Goal: Find specific page/section: Find specific page/section

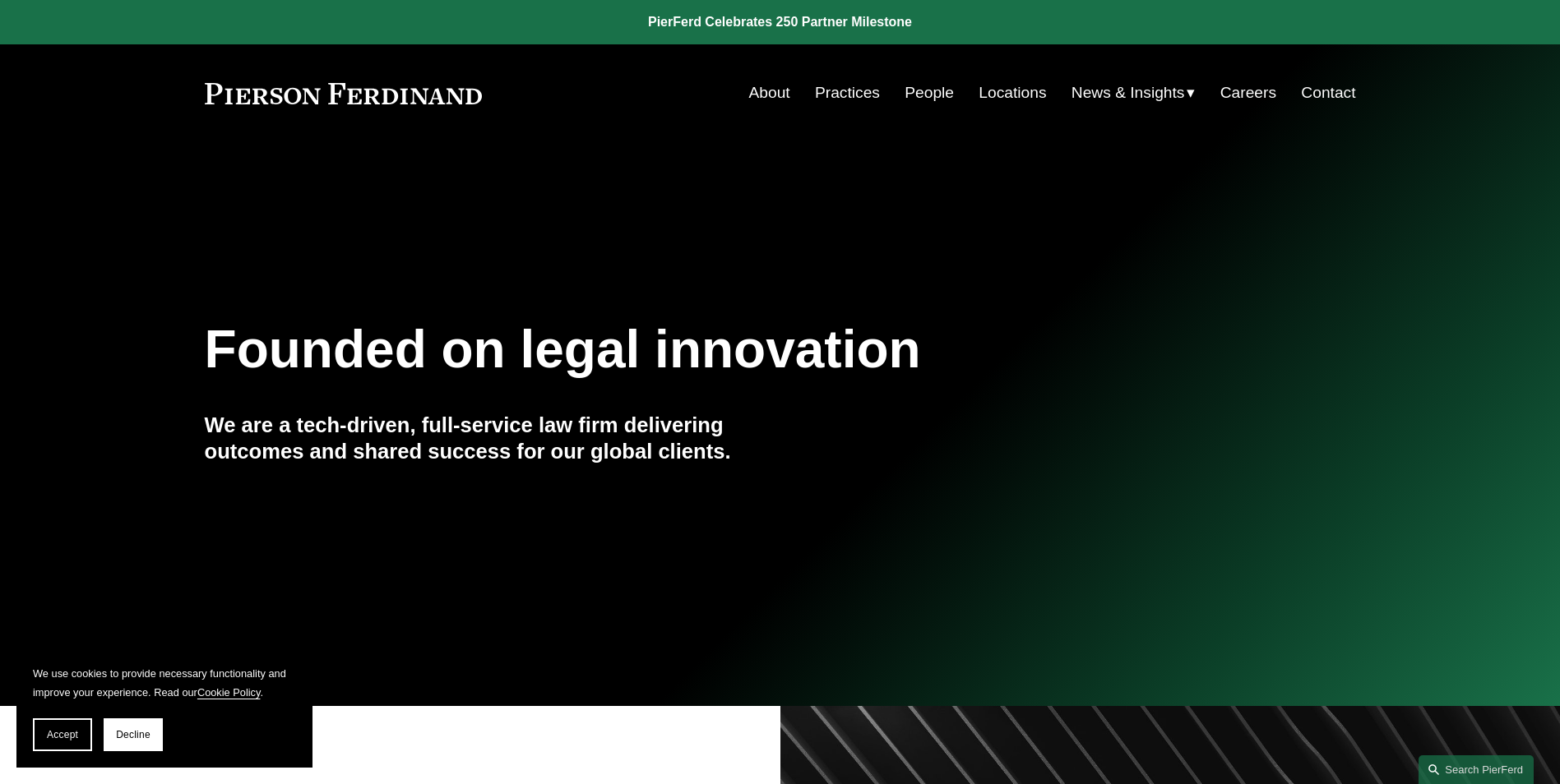
click at [1027, 93] on link "Locations" at bounding box center [1012, 92] width 67 height 31
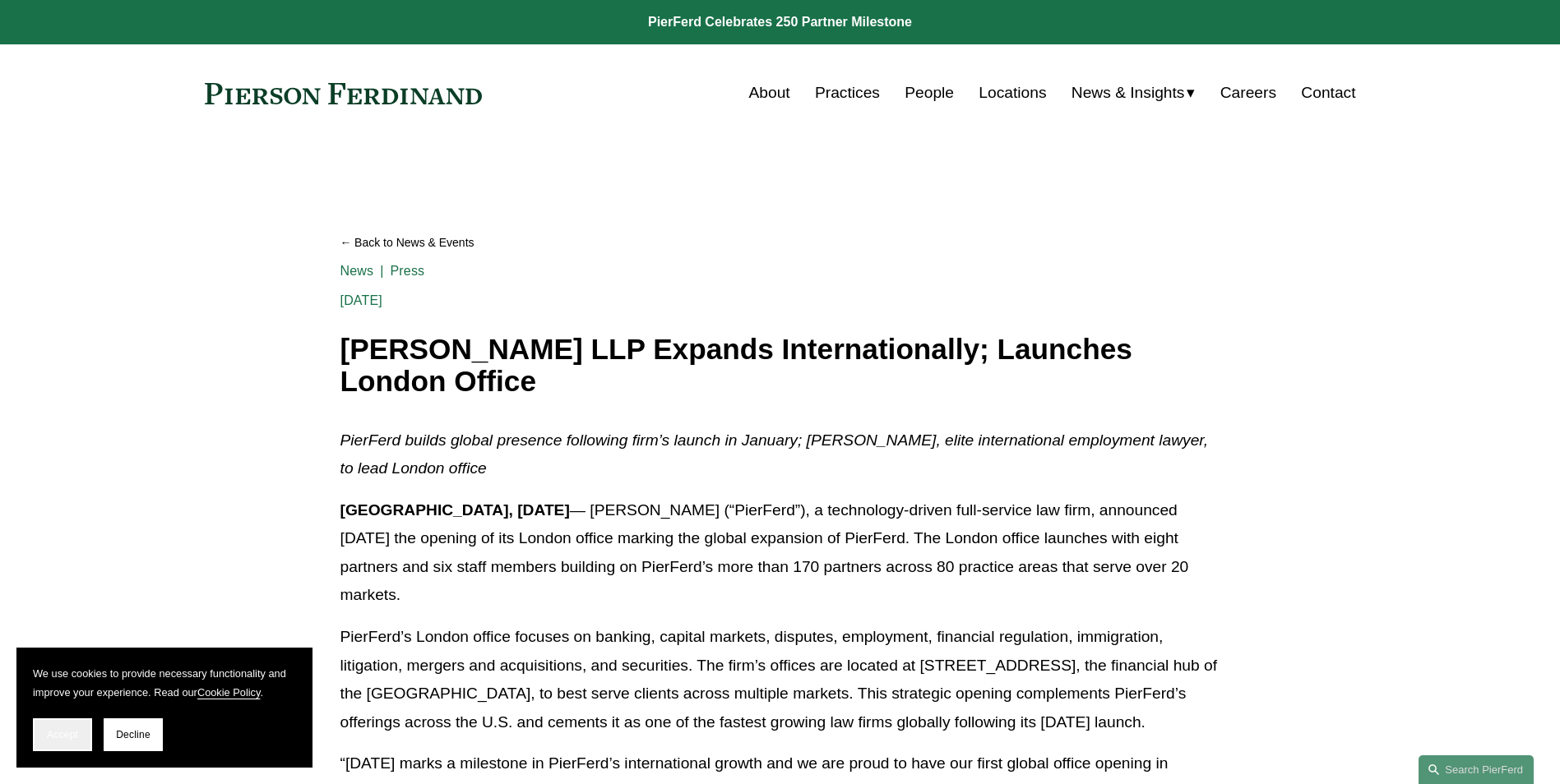
click at [51, 742] on button "Accept" at bounding box center [63, 735] width 60 height 33
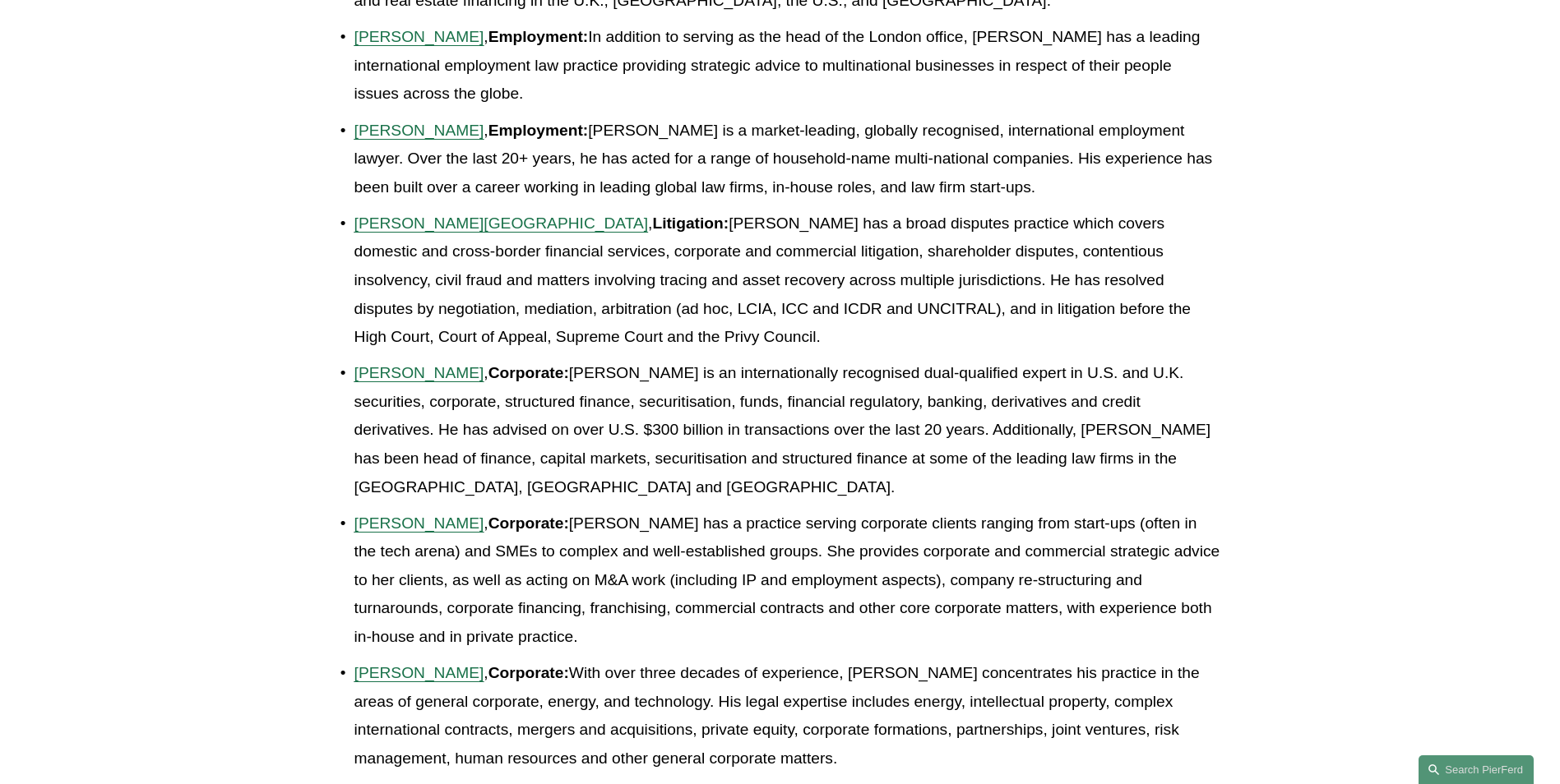
scroll to position [1315, 0]
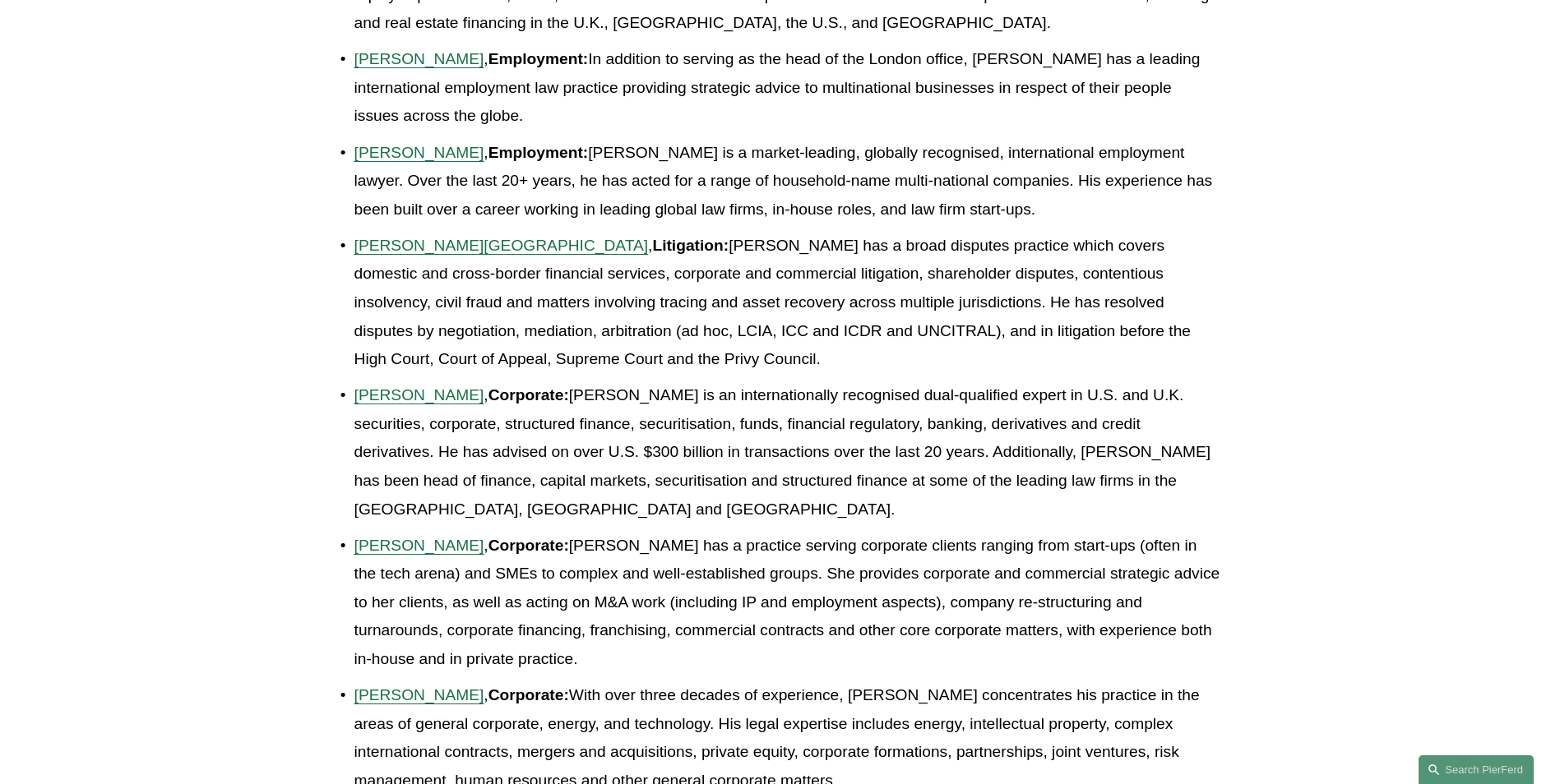
click at [467, 252] on span "Peter Huth-Wallis" at bounding box center [501, 245] width 294 height 17
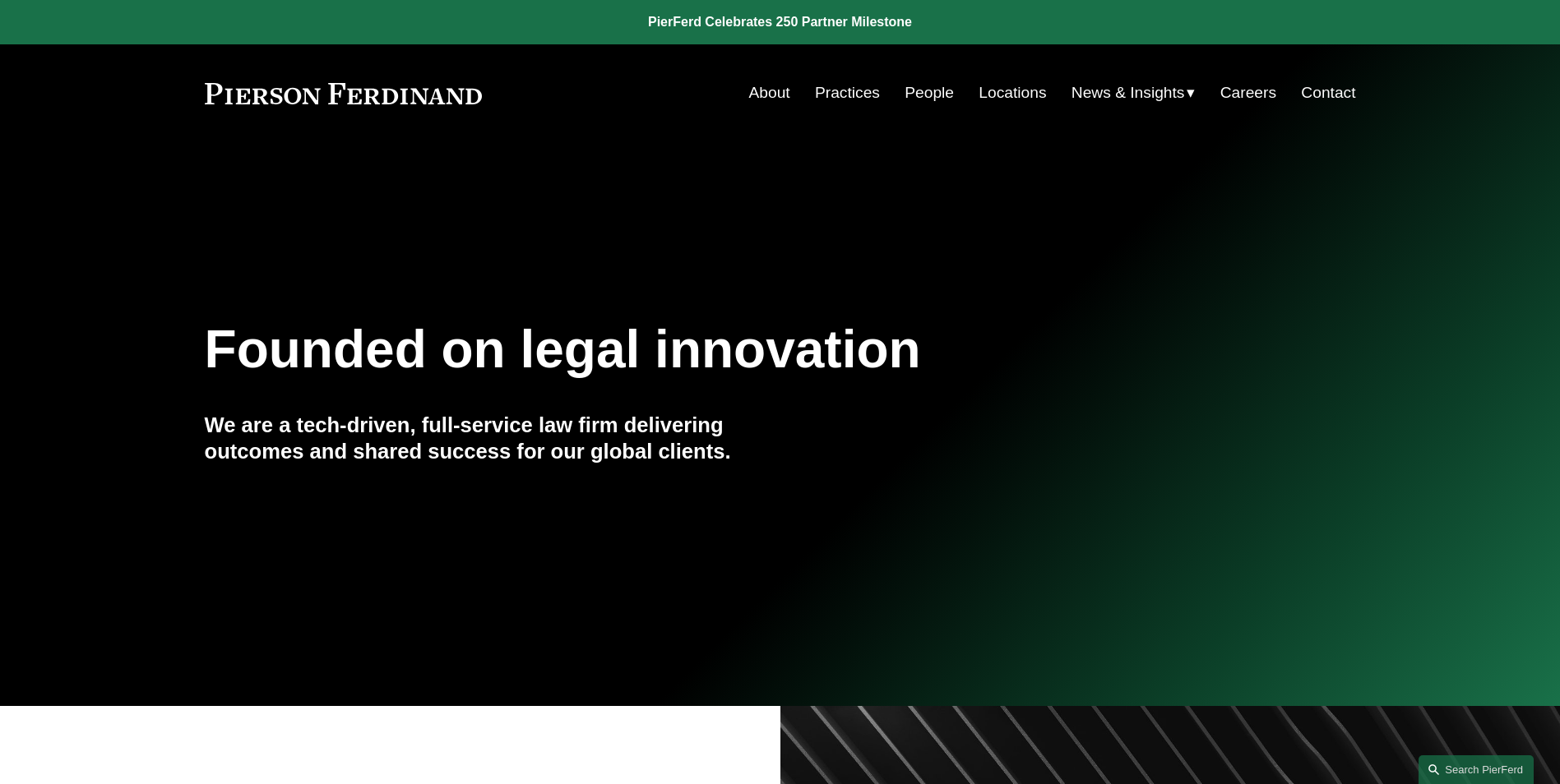
click at [913, 89] on link "People" at bounding box center [929, 92] width 49 height 31
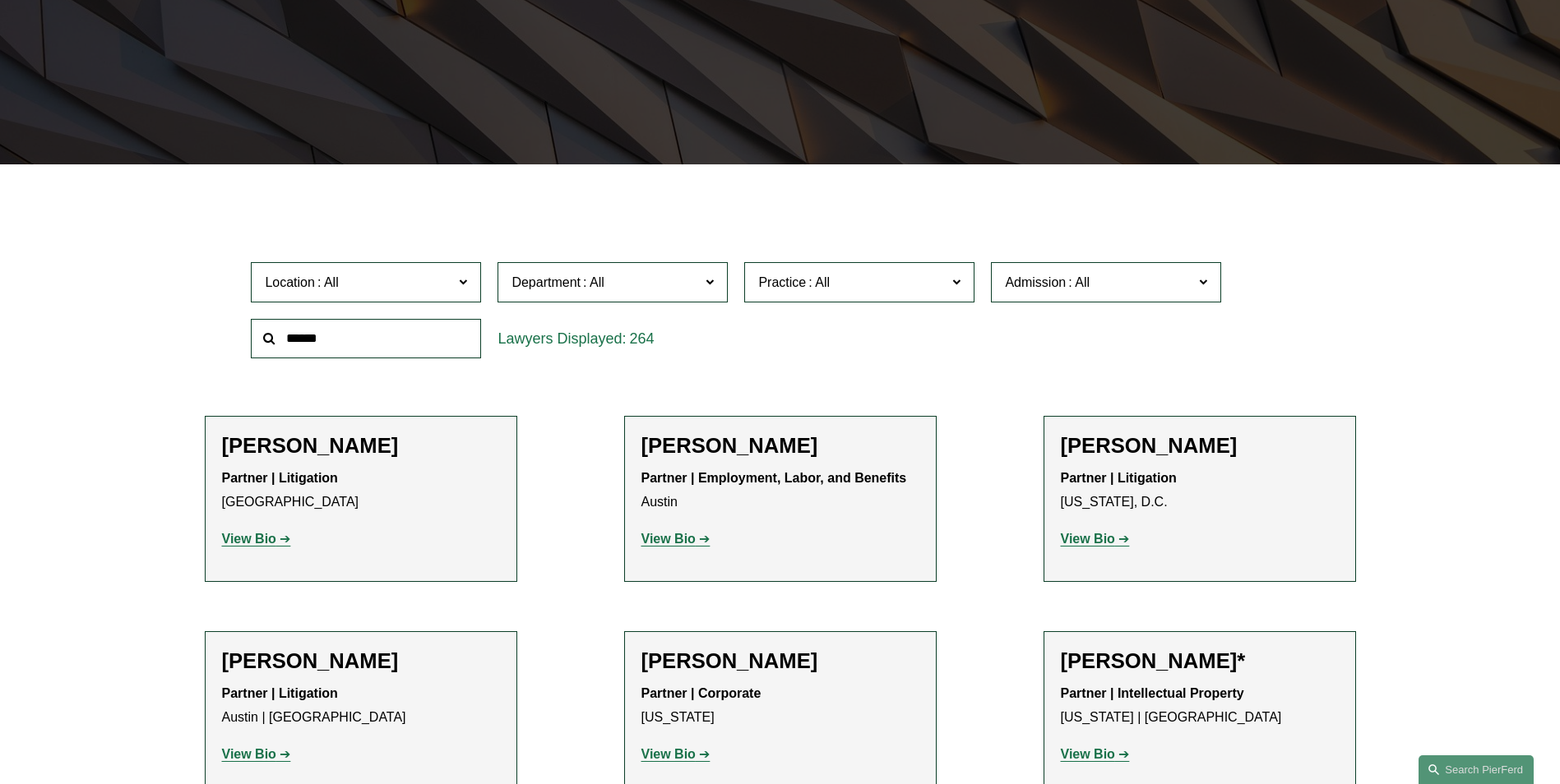
scroll to position [164, 0]
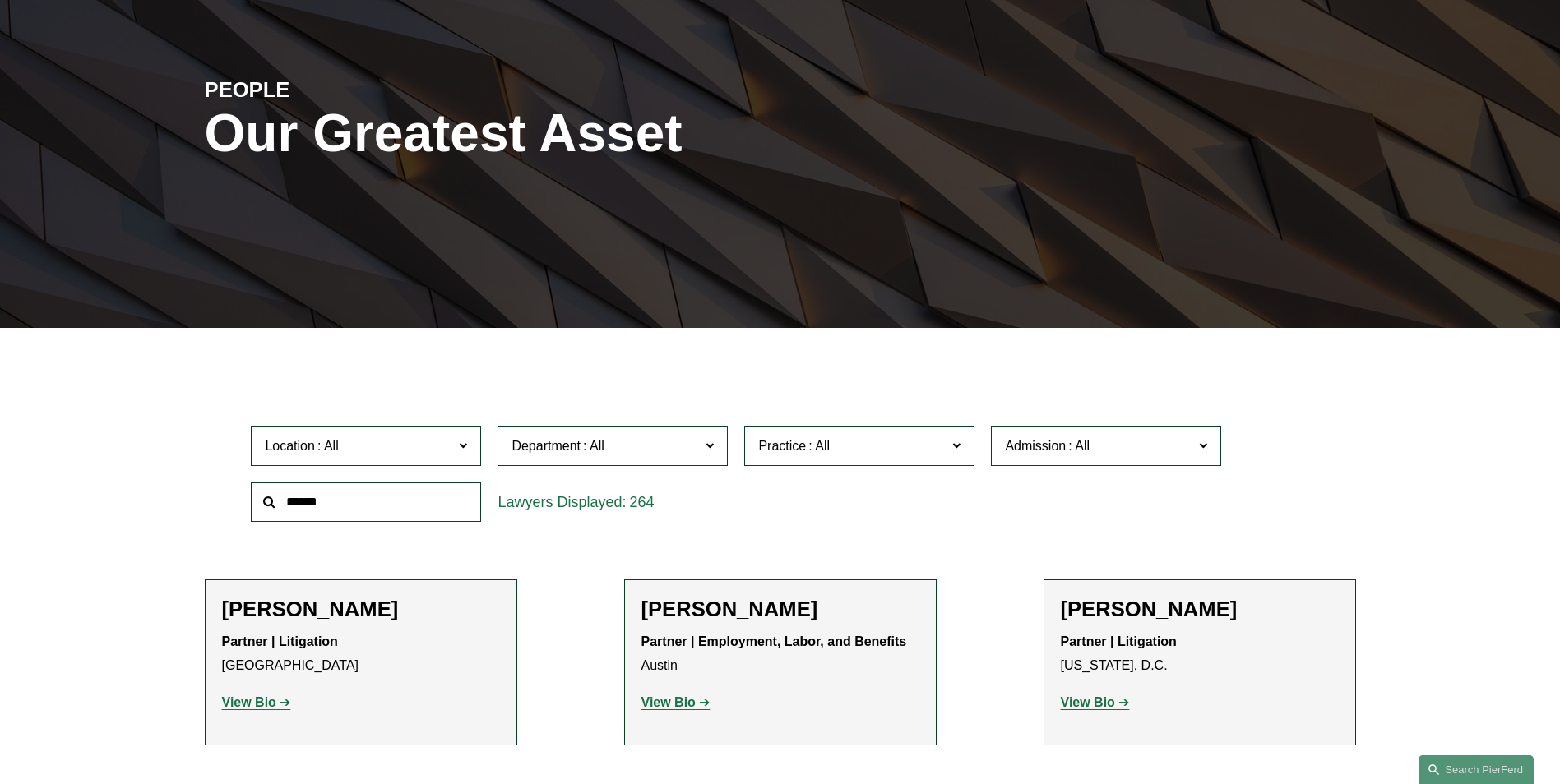
click at [402, 514] on input "text" at bounding box center [366, 503] width 230 height 40
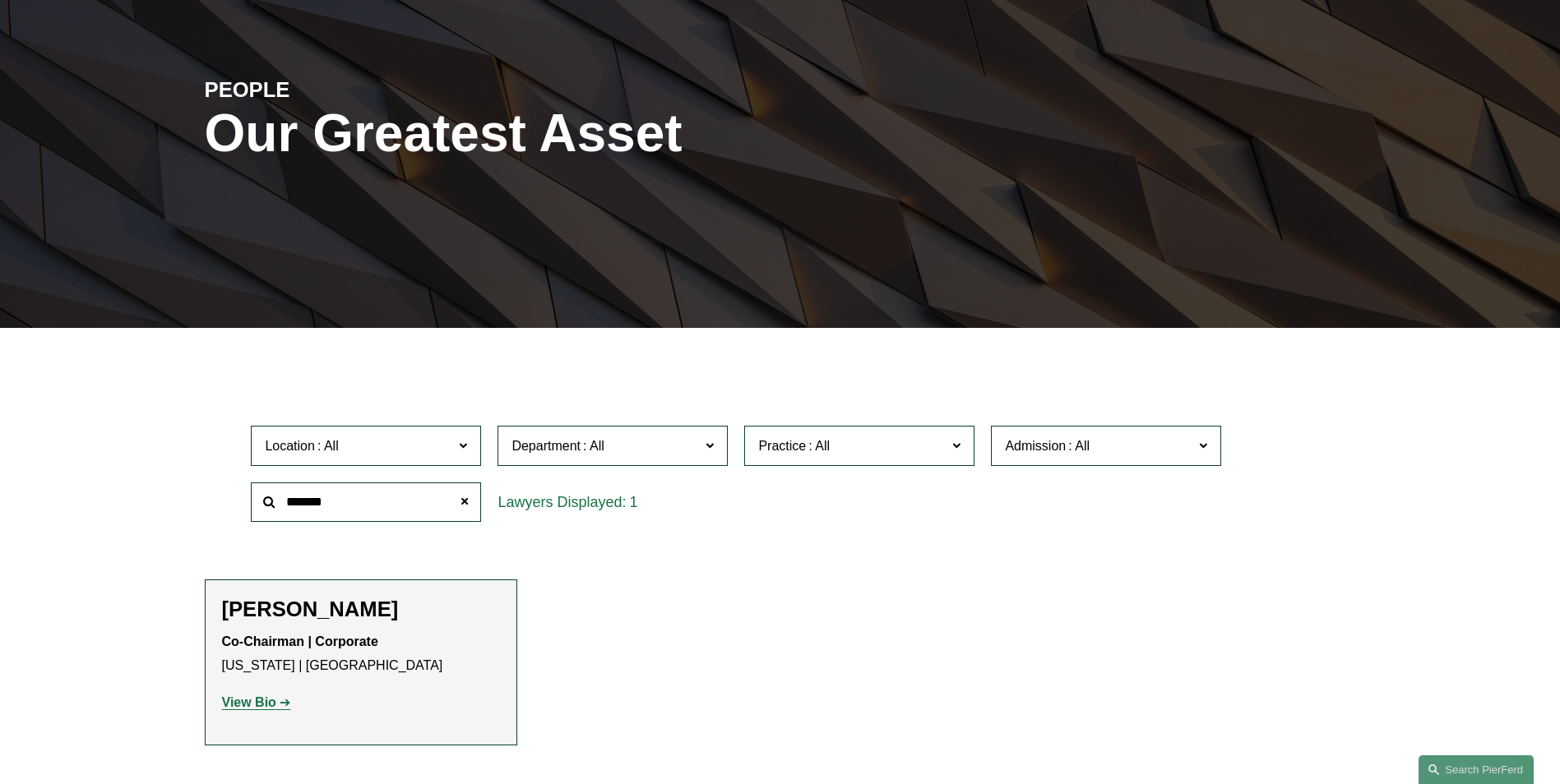
type input "*******"
click at [277, 707] on link "View Bio" at bounding box center [257, 702] width 69 height 14
